Goal: Transaction & Acquisition: Purchase product/service

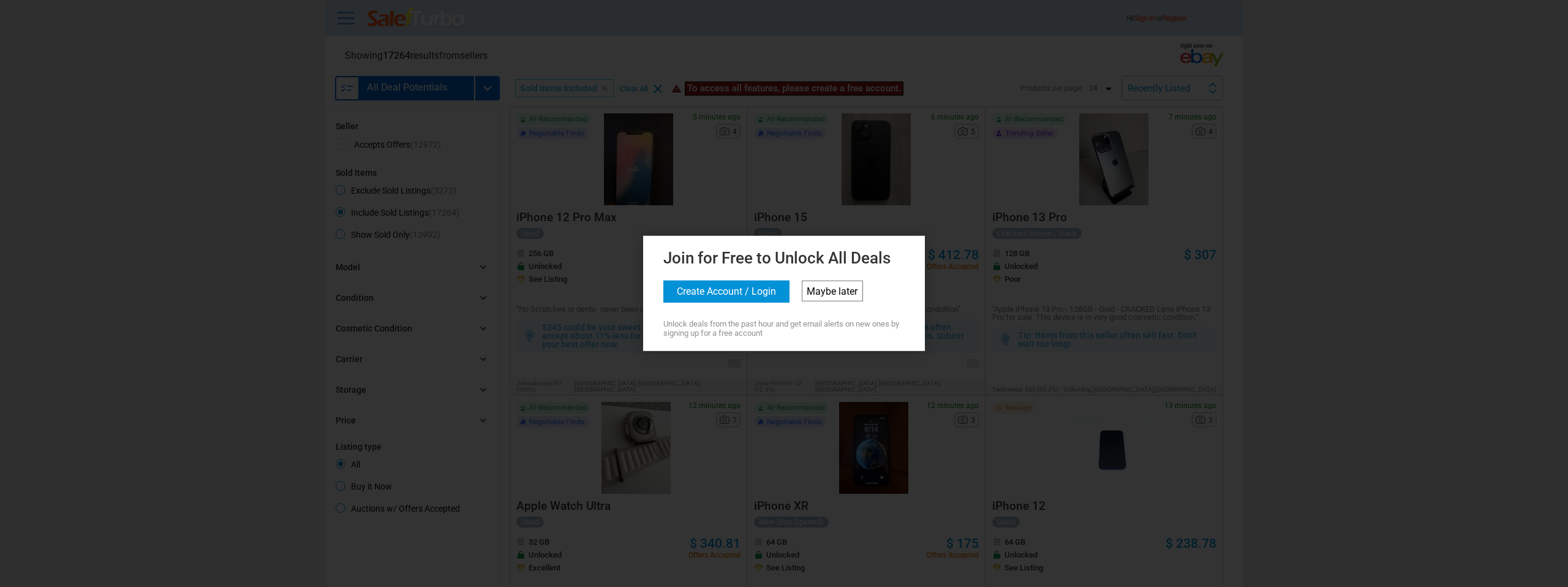
click at [833, 294] on link "Maybe later" at bounding box center [832, 291] width 61 height 21
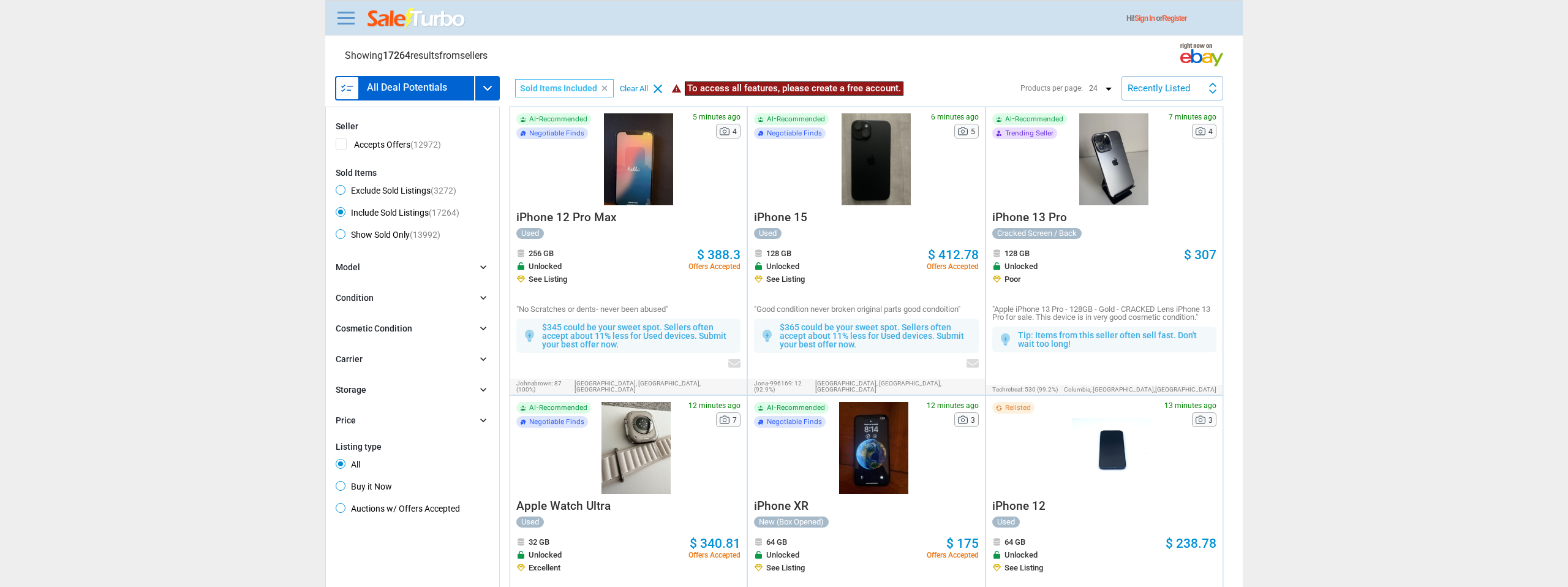
click at [602, 88] on icon "clear" at bounding box center [604, 88] width 9 height 9
radio input "true"
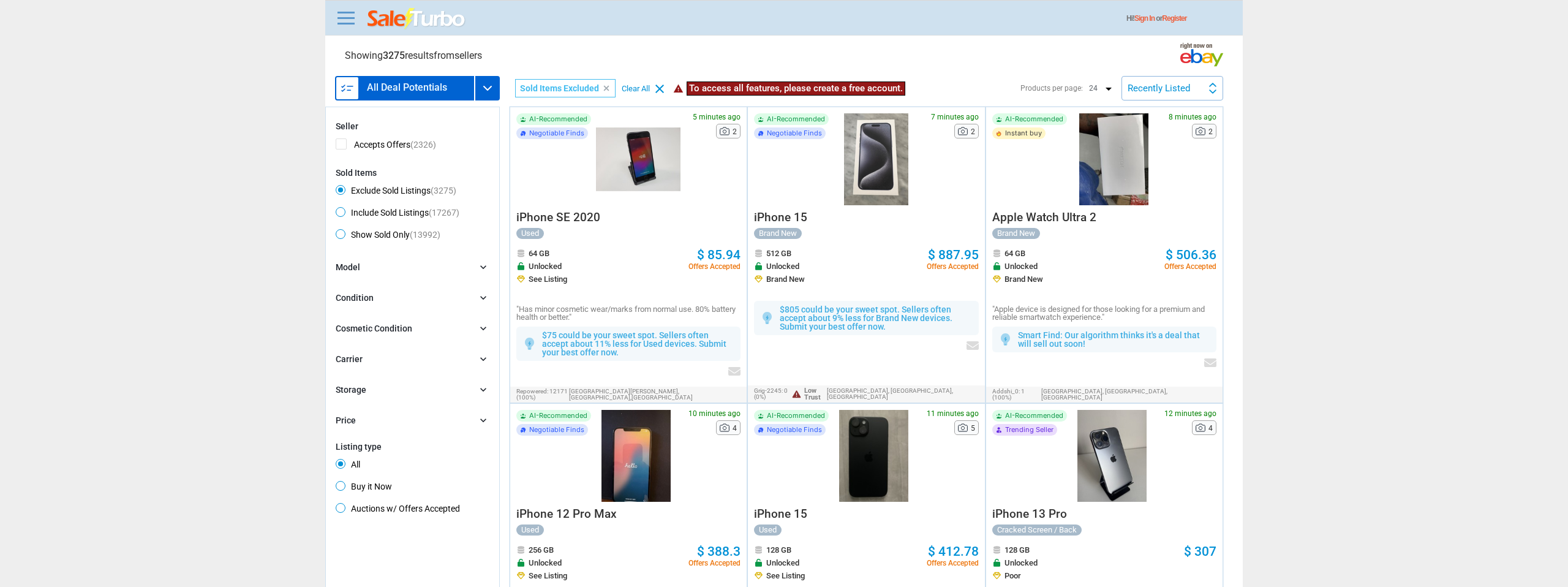
click at [366, 264] on div "Model chevron_right" at bounding box center [412, 267] width 154 height 13
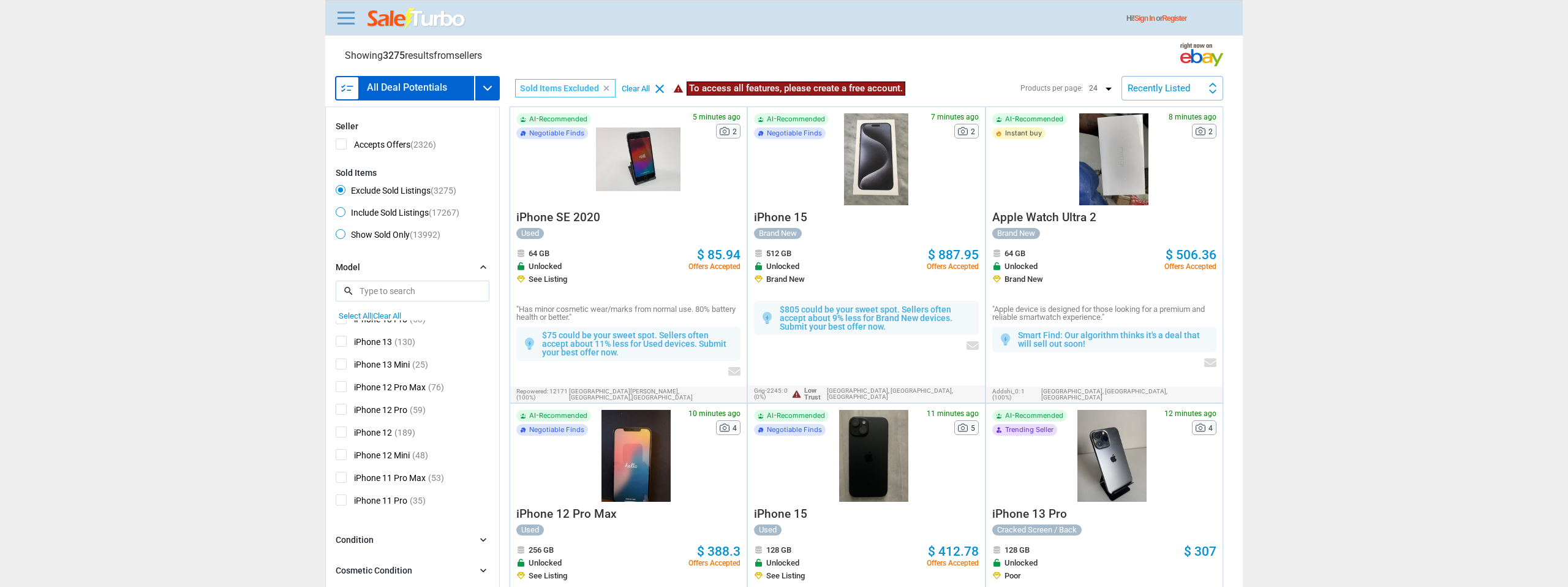
scroll to position [223, 0]
click at [343, 405] on span "iPhone 12 Pro" at bounding box center [371, 408] width 72 height 16
click at [343, 405] on input "iPhone 12 Pro" at bounding box center [339, 403] width 8 height 8
checkbox input "true"
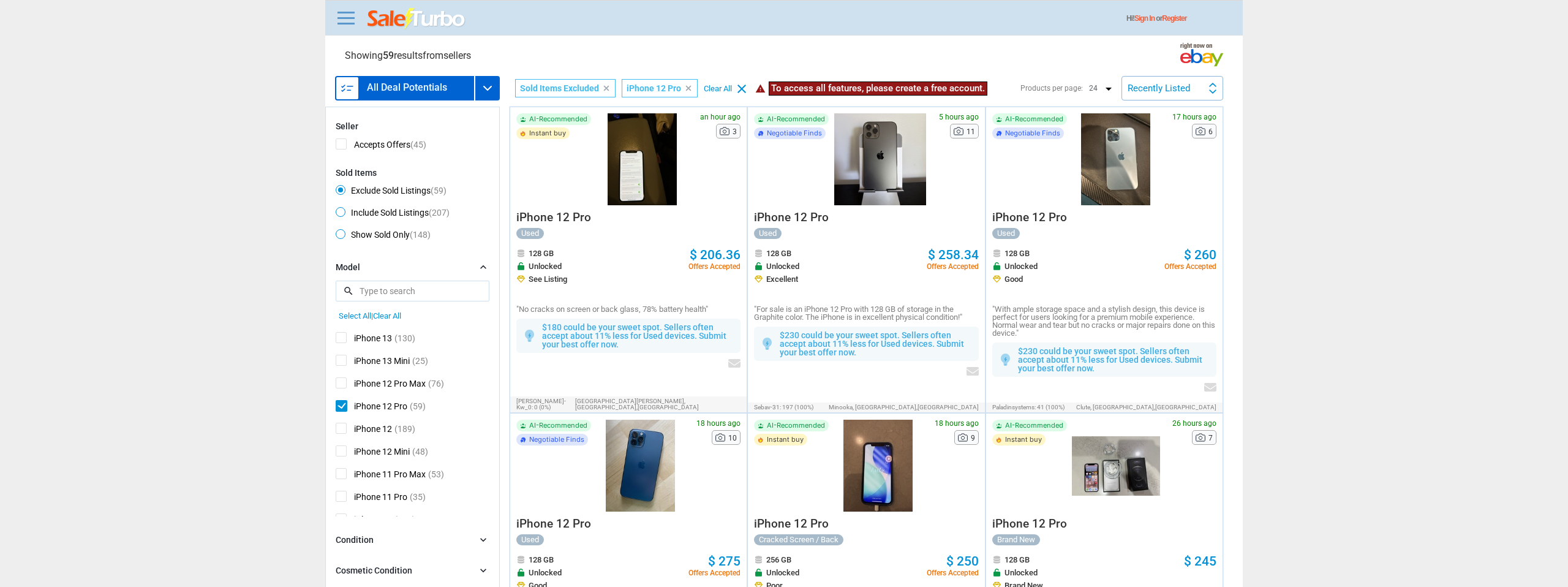
click at [632, 148] on div at bounding box center [642, 160] width 92 height 92
click at [862, 167] on div at bounding box center [879, 160] width 93 height 92
